Goal: Find specific page/section: Find specific page/section

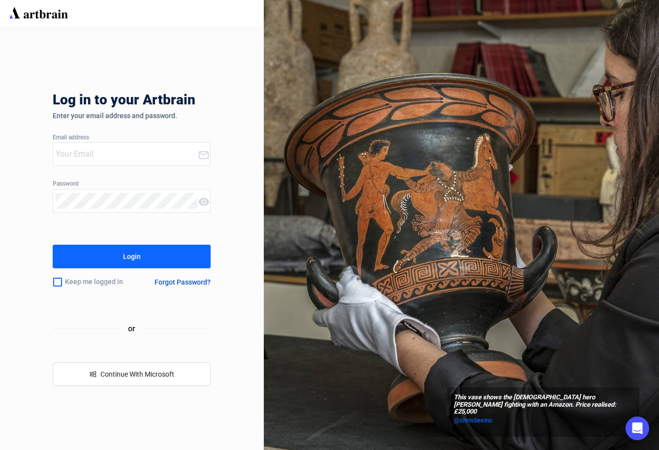
type input "[PERSON_NAME][EMAIL_ADDRESS][DOMAIN_NAME]"
click at [141, 257] on button "Login" at bounding box center [132, 257] width 158 height 24
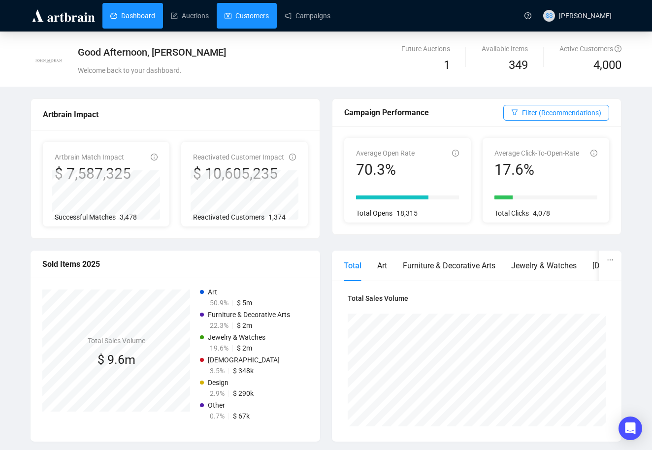
click at [251, 18] on link "Customers" at bounding box center [247, 16] width 44 height 26
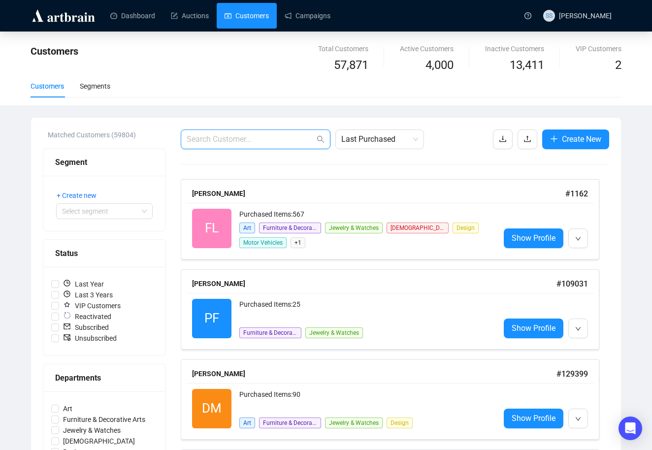
click at [289, 142] on input "text" at bounding box center [251, 139] width 128 height 12
paste input "113025"
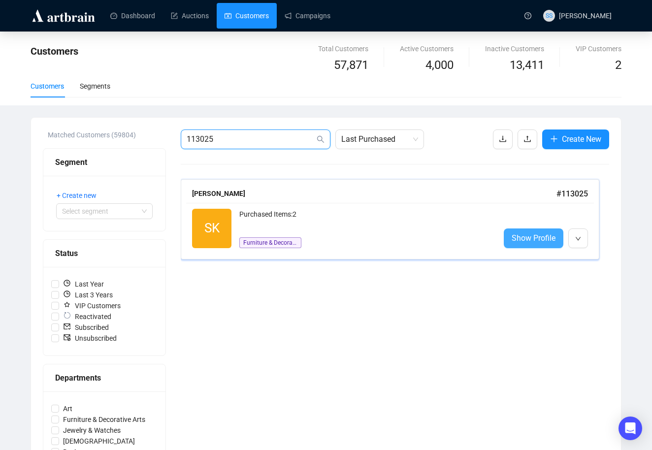
type input "113025"
click at [524, 238] on span "Show Profile" at bounding box center [534, 238] width 44 height 12
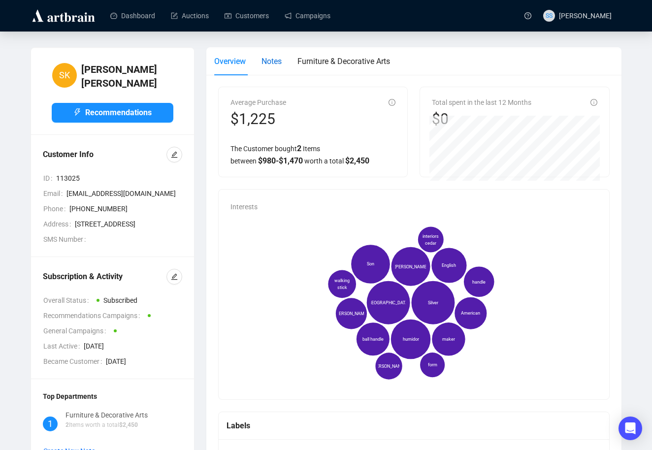
click at [281, 62] on span "Notes" at bounding box center [272, 61] width 20 height 9
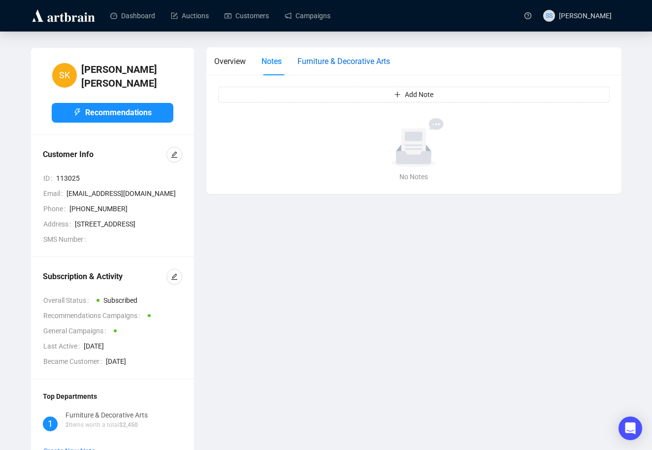
click at [324, 60] on span "Furniture & Decorative Arts" at bounding box center [343, 61] width 93 height 9
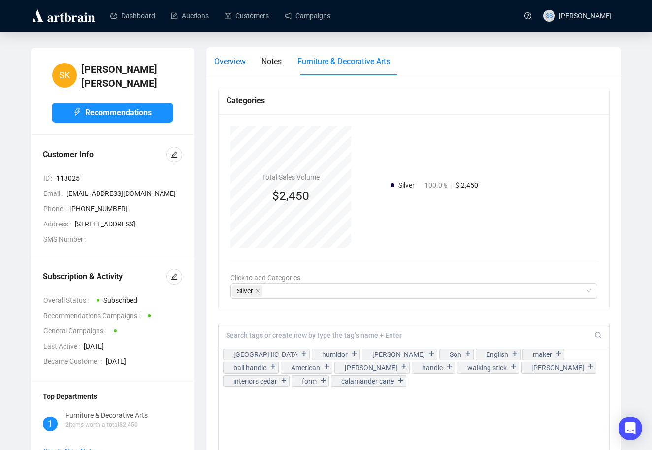
click at [238, 63] on span "Overview" at bounding box center [230, 61] width 32 height 9
